Goal: Ask a question

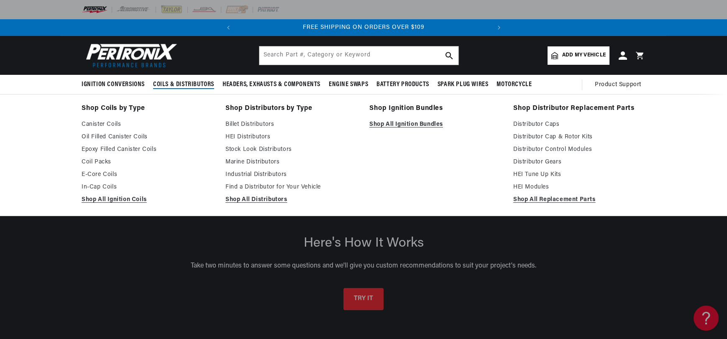
scroll to position [0, 317]
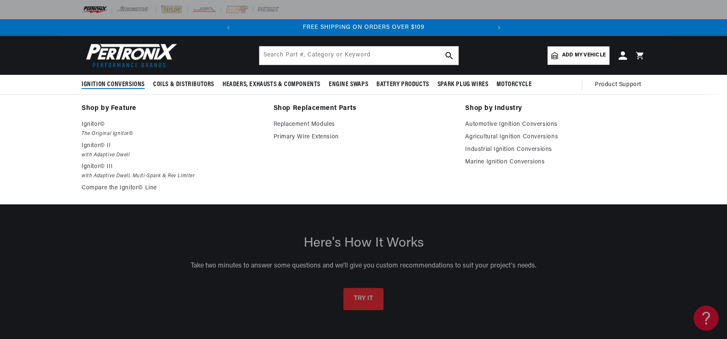
click at [82, 89] on span "Ignition Conversions" at bounding box center [113, 84] width 63 height 9
click at [529, 130] on link "Automotive Ignition Conversions" at bounding box center [555, 125] width 180 height 10
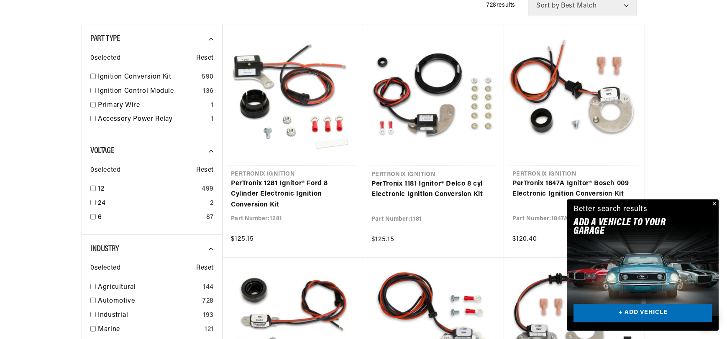
scroll to position [0, 317]
click at [629, 304] on link "+ ADD VEHICLE" at bounding box center [643, 313] width 139 height 19
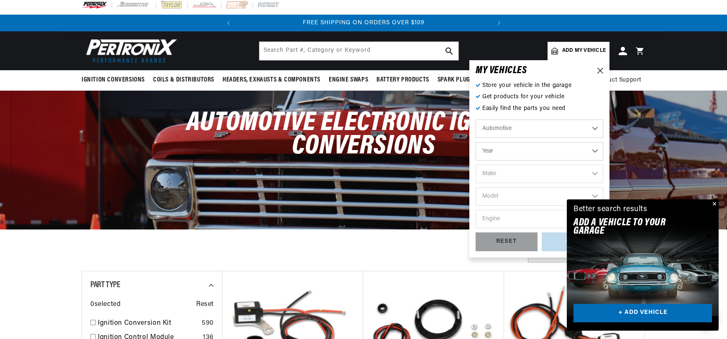
scroll to position [0, 0]
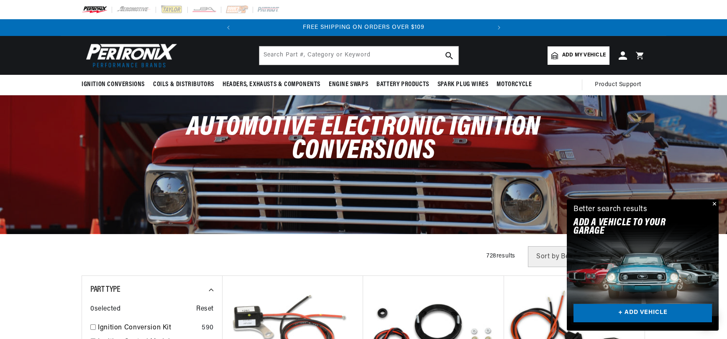
click at [619, 308] on link "+ ADD VEHICLE" at bounding box center [643, 313] width 139 height 19
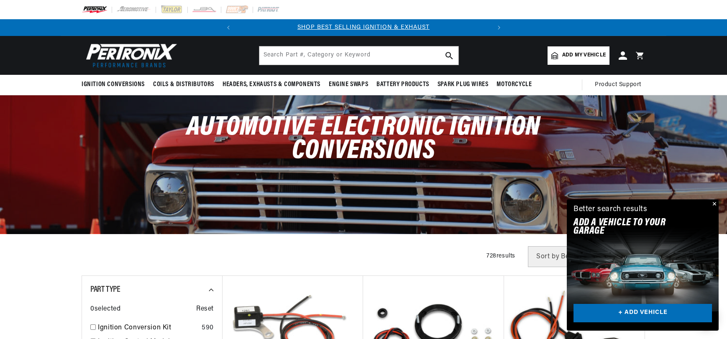
click at [714, 200] on button "Close" at bounding box center [714, 205] width 10 height 10
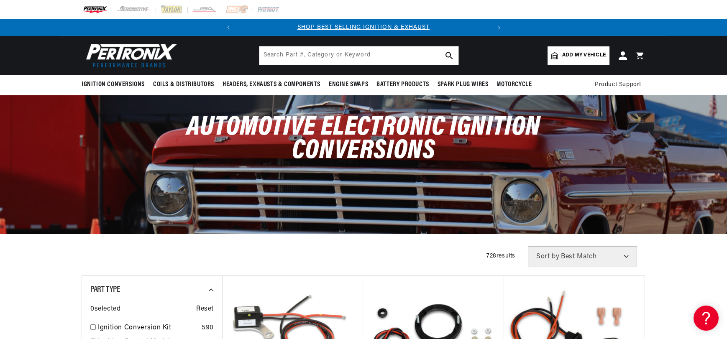
click at [610, 59] on link "Add my vehicle" at bounding box center [579, 55] width 62 height 18
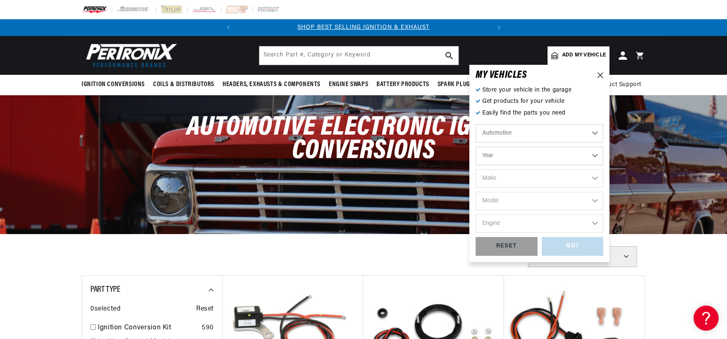
click at [580, 164] on select "Year 2026 2025 2024 2023 2022 2021 2020 2019 2018 2017 2016 2015 2014 2013 2012…" at bounding box center [540, 156] width 128 height 18
select select "1971"
click at [523, 158] on select "Year 2026 2025 2024 2023 2022 2021 2020 2019 2018 2017 2016 2015 2014 2013 2012…" at bounding box center [540, 156] width 128 height 18
select select "1971"
click at [603, 188] on select "Make Alfa Romeo American Motors Aston Martin Audi Austin Avanti BMW Buick Cadil…" at bounding box center [540, 178] width 128 height 18
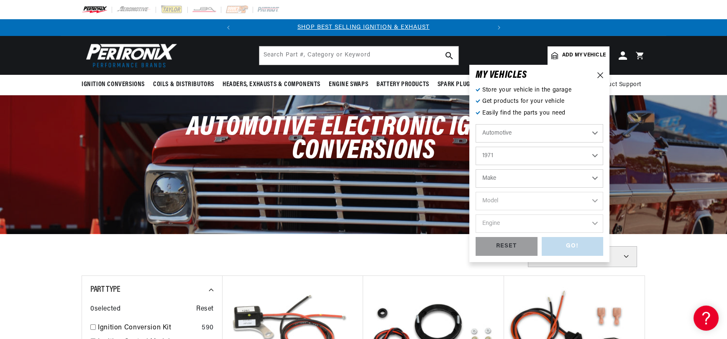
select select "Chevrolet"
click at [523, 180] on select "Make Alfa Romeo American Motors Aston Martin Audi Austin Avanti BMW Buick Cadil…" at bounding box center [540, 178] width 128 height 18
select select "Chevrolet"
click at [587, 208] on select "Model Bel Air Biscayne Blazer Brookwood C10 Pickup C10 Suburban C20 Pickup C20 …" at bounding box center [540, 201] width 128 height 18
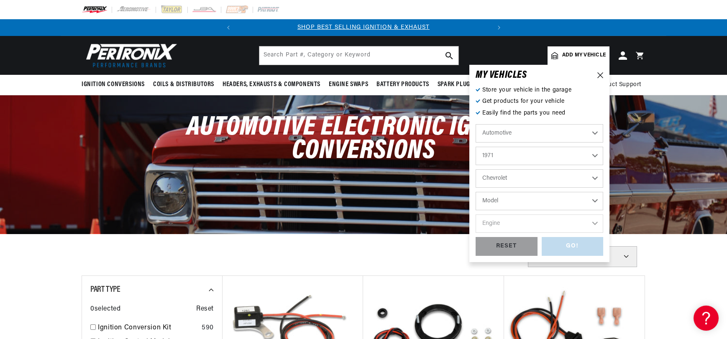
scroll to position [0, 0]
select select "Chevelle"
click at [523, 203] on select "Model Bel Air Biscayne Blazer Brookwood C10 Pickup C10 Suburban C20 Pickup C20 …" at bounding box center [540, 201] width 128 height 18
select select "Chevelle"
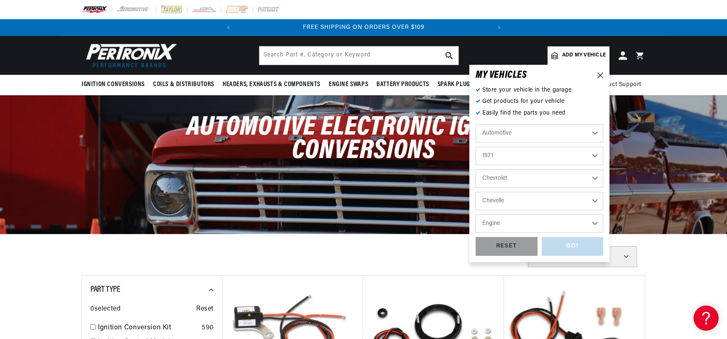
click at [603, 233] on select "Engine 3.2L 3.8L 4.6L 5.3L 5.4L 6.5L 250cid / 4.1L 305cid / 5.0L 307cid / 5.0L …" at bounding box center [540, 224] width 128 height 18
select select "350cid-5.7L"
click at [523, 226] on select "Engine 3.2L 3.8L 4.6L 5.3L 5.4L 6.5L 250cid / 4.1L 305cid / 5.0L 307cid / 5.0L …" at bounding box center [540, 224] width 128 height 18
select select "350cid-5.7L"
click at [604, 256] on div "GO!" at bounding box center [573, 246] width 62 height 19
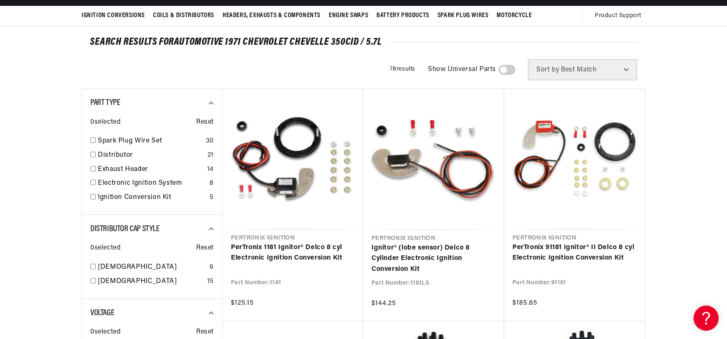
scroll to position [41, 0]
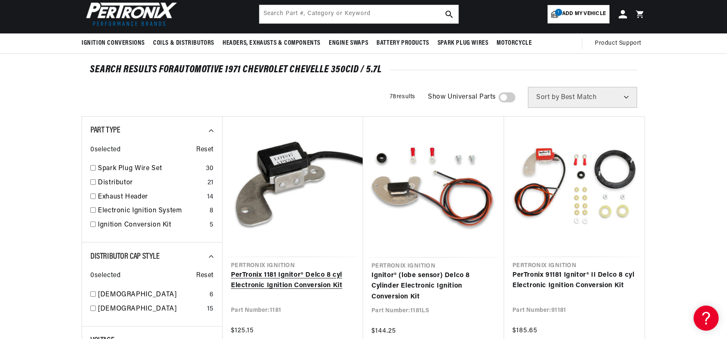
click at [283, 270] on link "PerTronix 1181 Ignitor® Delco 8 cyl Electronic Ignition Conversion Kit" at bounding box center [293, 280] width 124 height 21
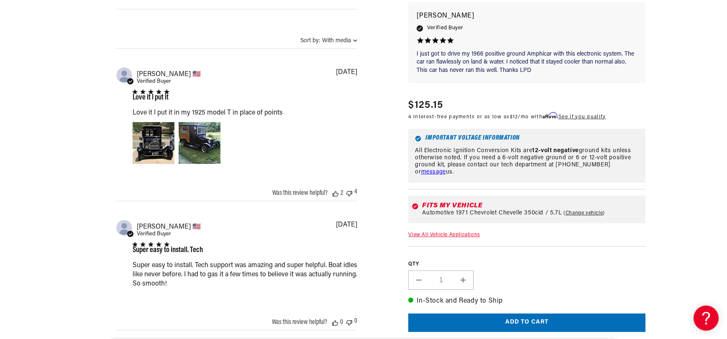
scroll to position [670, 0]
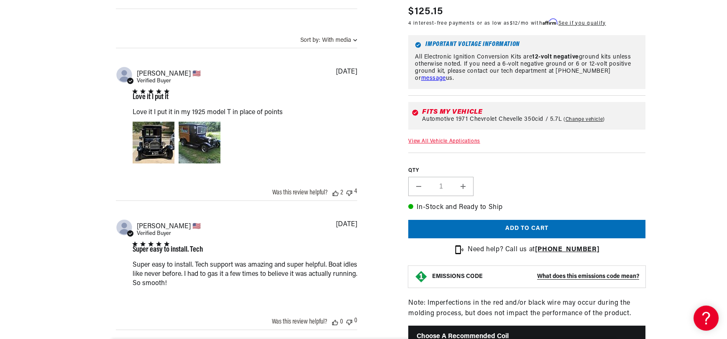
click at [453, 144] on link "View All Vehicle Applications" at bounding box center [444, 141] width 72 height 5
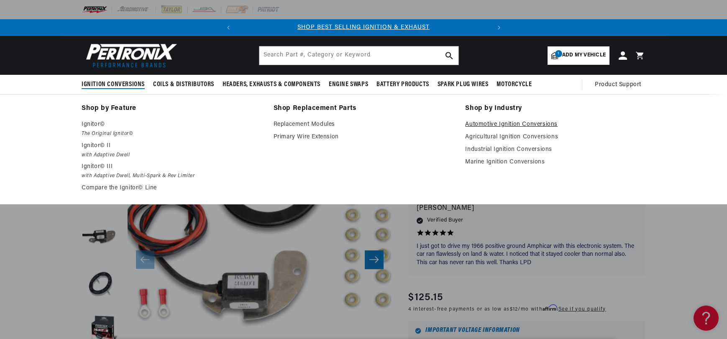
click at [537, 130] on link "Automotive Ignition Conversions" at bounding box center [555, 125] width 180 height 10
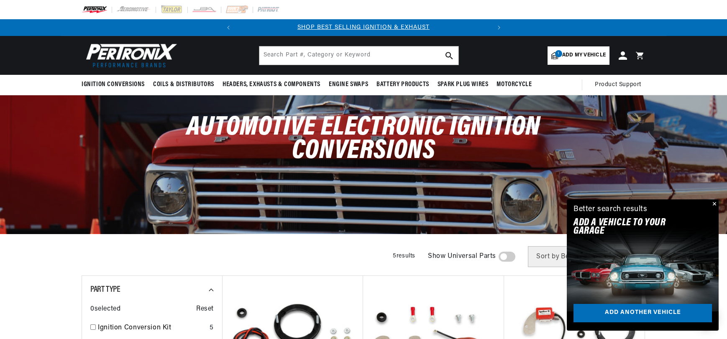
click at [610, 56] on link "1 Add my vehicle" at bounding box center [579, 55] width 62 height 18
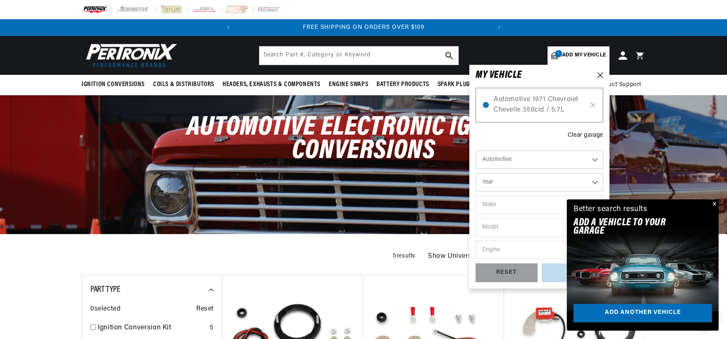
scroll to position [0, 317]
click at [711, 200] on button "Close" at bounding box center [714, 205] width 10 height 10
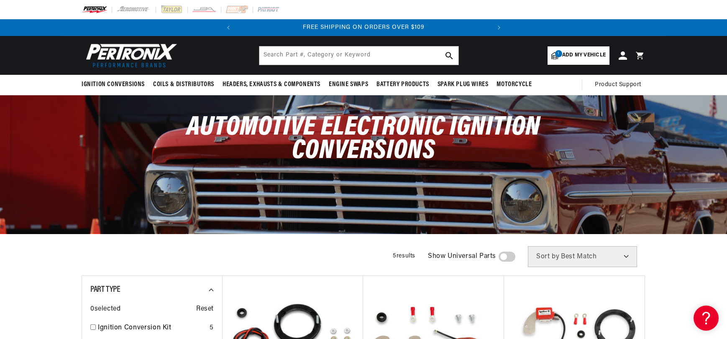
click at [606, 59] on span "Add my vehicle" at bounding box center [584, 55] width 44 height 8
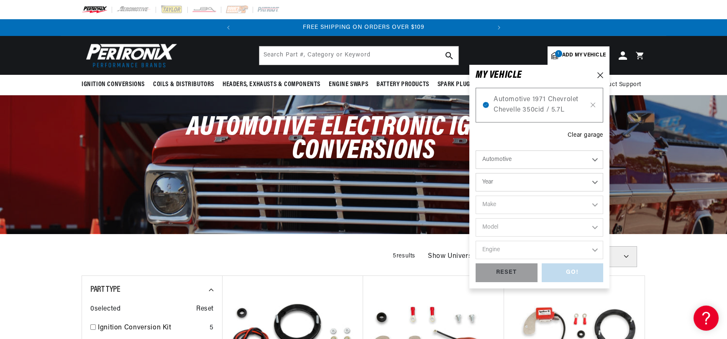
click at [603, 192] on select "Year 2026 2025 2024 2023 2022 2021 2020 2019 2018 2017 2016 2015 2014 2013 2012…" at bounding box center [540, 182] width 128 height 18
select select "1971"
click at [523, 192] on select "Year 2026 2025 2024 2023 2022 2021 2020 2019 2018 2017 2016 2015 2014 2013 2012…" at bounding box center [540, 182] width 128 height 18
select select "1971"
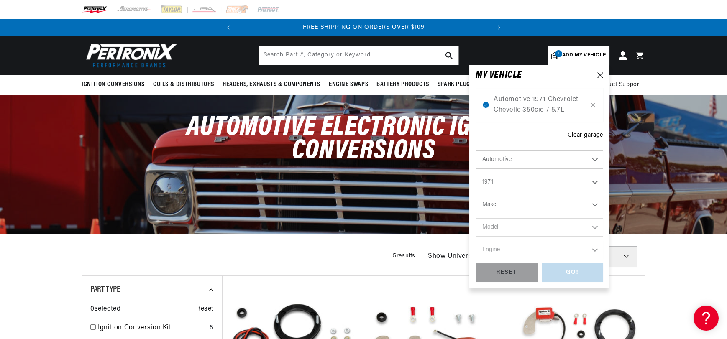
scroll to position [0, 317]
click at [603, 214] on select "Make Alfa Romeo American Motors Aston Martin Audi Austin Avanti BMW Buick Cadil…" at bounding box center [540, 205] width 128 height 18
click at [603, 78] on icon at bounding box center [601, 75] width 6 height 6
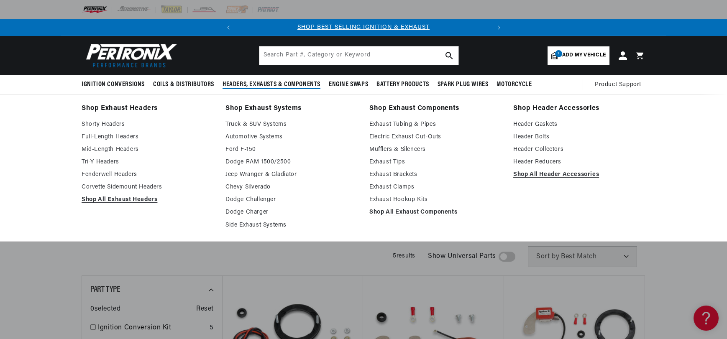
scroll to position [0, 0]
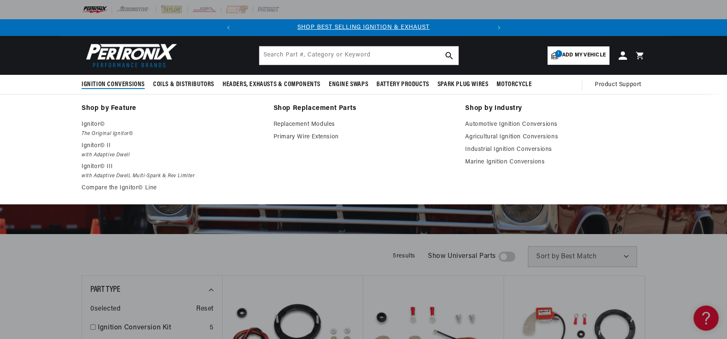
click at [82, 89] on span "Ignition Conversions" at bounding box center [113, 84] width 63 height 9
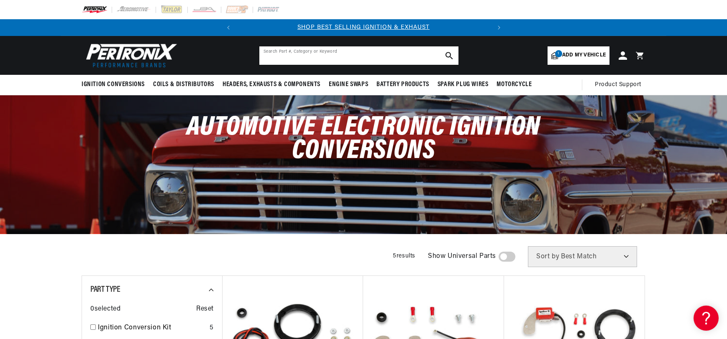
click at [287, 64] on input "text" at bounding box center [358, 55] width 199 height 18
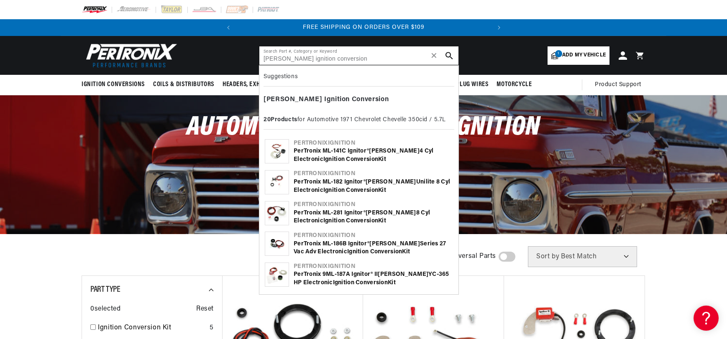
scroll to position [0, 48]
type input "mallory ignition conversion"
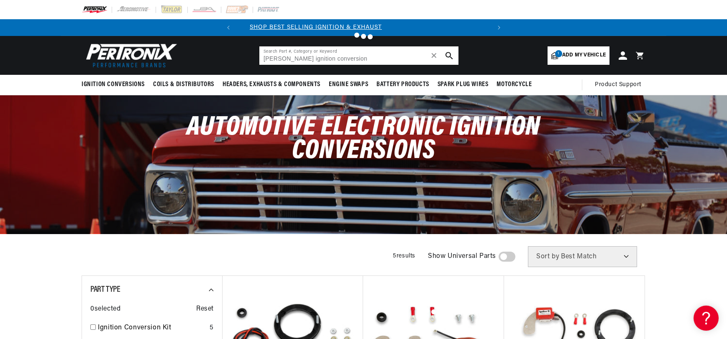
scroll to position [0, 0]
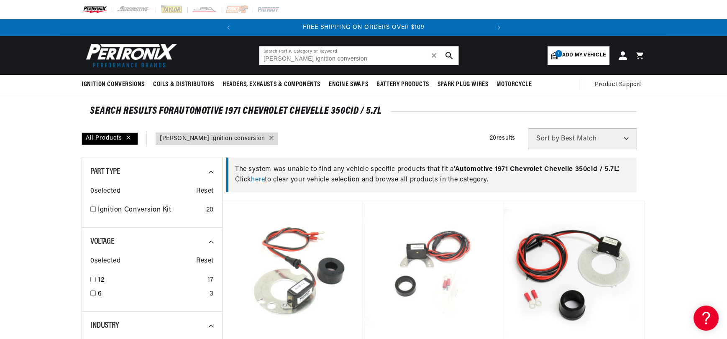
scroll to position [0, 317]
click at [251, 183] on link "here" at bounding box center [258, 180] width 14 height 7
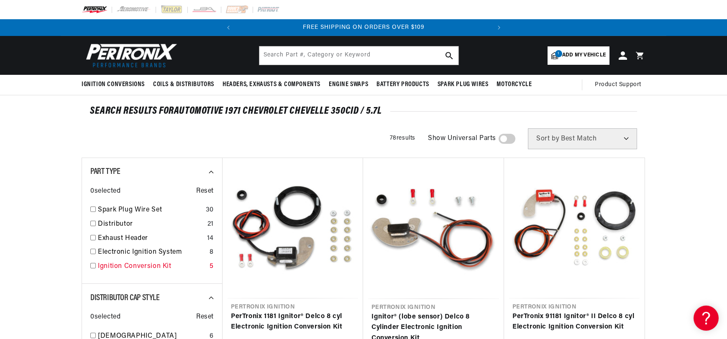
scroll to position [0, 317]
click at [98, 272] on link "Ignition Conversion Kit" at bounding box center [152, 267] width 108 height 11
checkbox input "true"
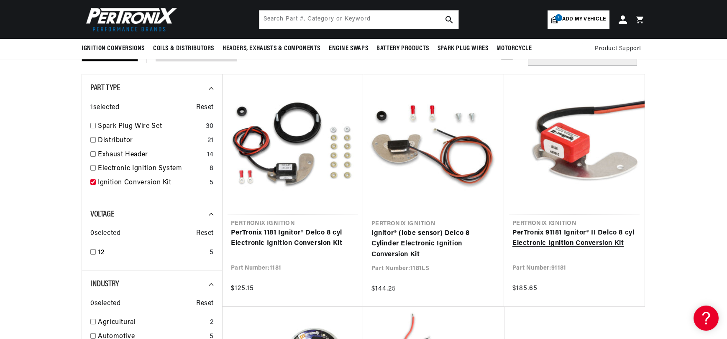
scroll to position [0, 317]
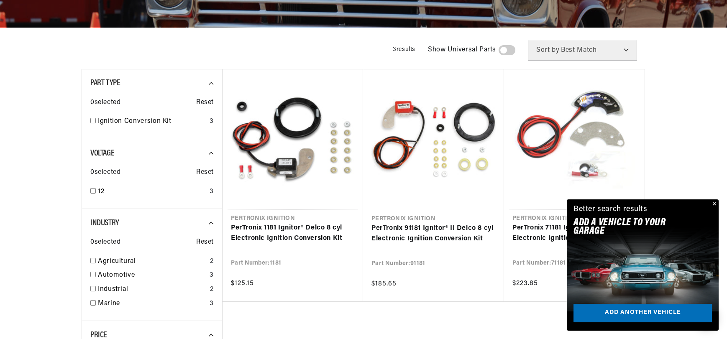
scroll to position [251, 0]
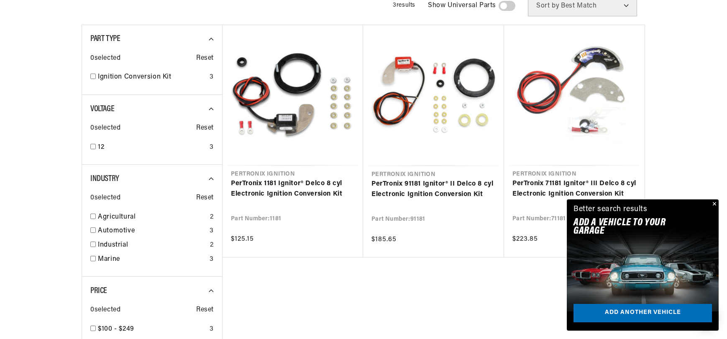
click at [712, 200] on button "Close" at bounding box center [714, 205] width 10 height 10
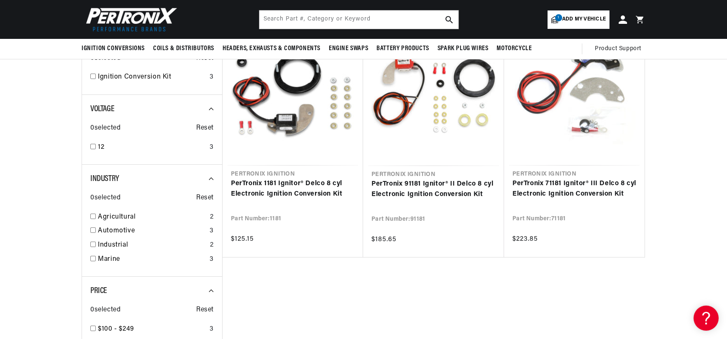
scroll to position [0, 317]
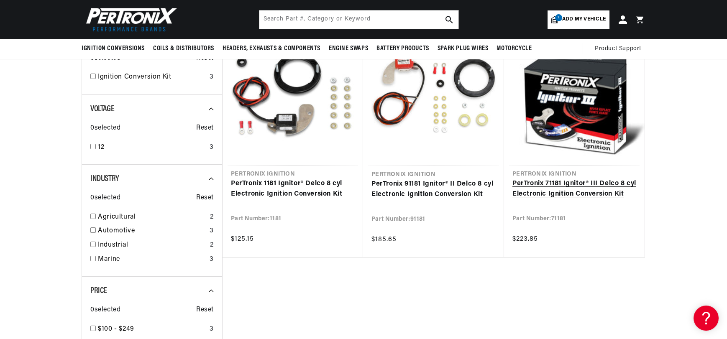
click at [623, 200] on link "PerTronix 71181 Ignitor® III Delco 8 cyl Electronic Ignition Conversion Kit" at bounding box center [575, 189] width 124 height 21
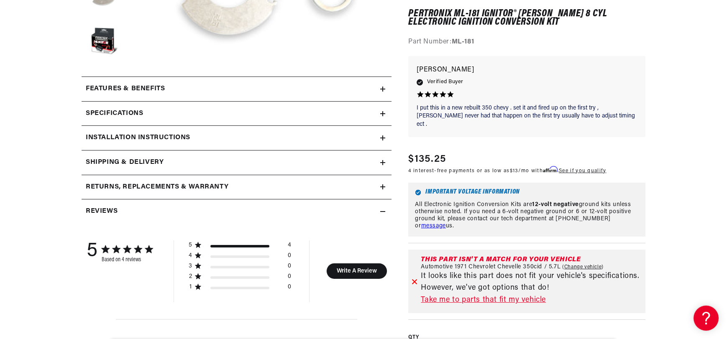
click at [384, 116] on icon at bounding box center [382, 113] width 5 height 5
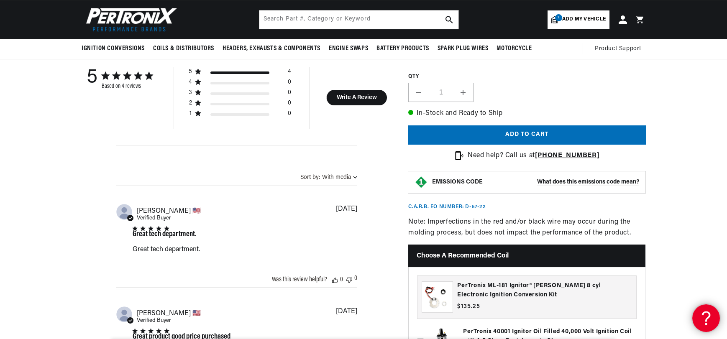
click at [702, 315] on icon at bounding box center [705, 317] width 13 height 63
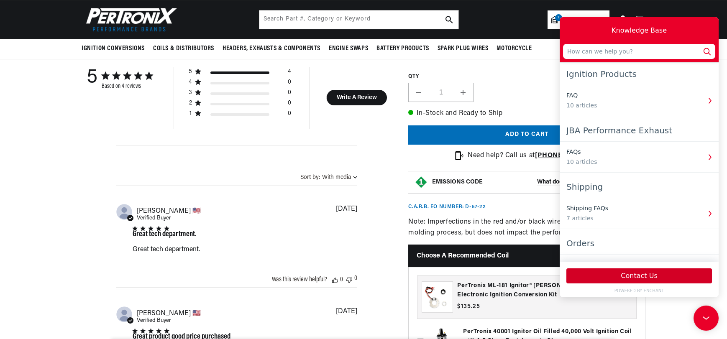
click at [649, 274] on button "Contact Us" at bounding box center [640, 276] width 146 height 15
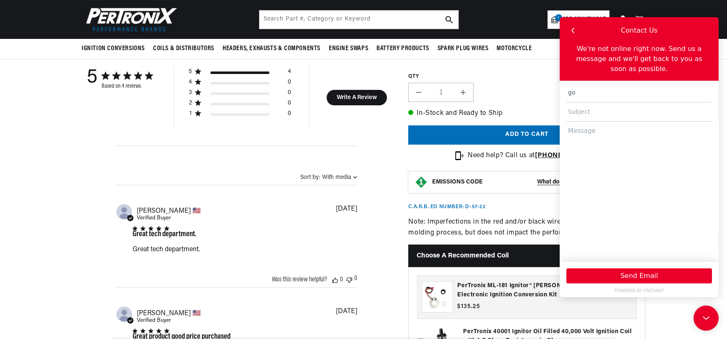
scroll to position [0, 317]
type input "[EMAIL_ADDRESS][DOMAIN_NAME]"
click at [593, 122] on input "text" at bounding box center [640, 112] width 146 height 19
type input "Conversion Kit"
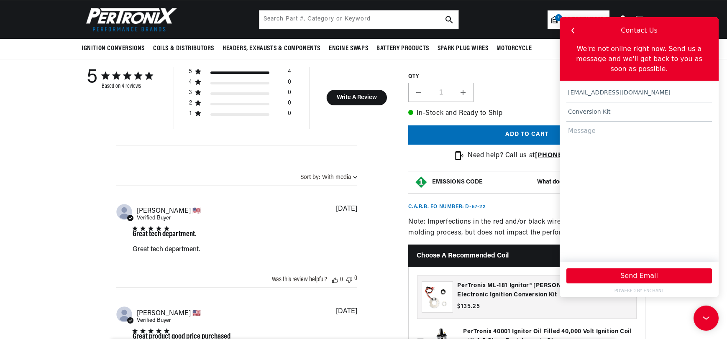
click at [601, 145] on textarea at bounding box center [640, 188] width 146 height 132
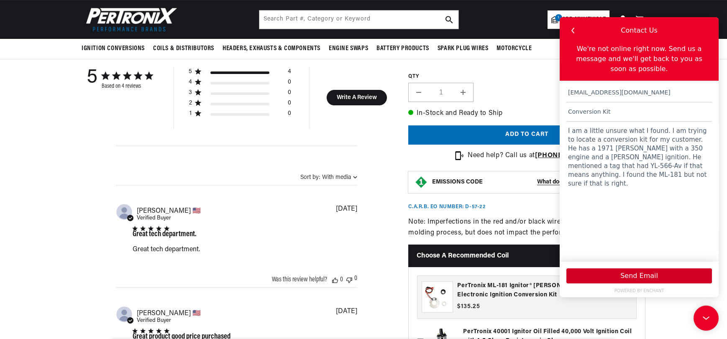
type textarea "I am a little unsure what I found. I am trying to locate a conversion kit for m…"
click at [647, 276] on button "Send Email" at bounding box center [640, 276] width 146 height 15
